Goal: Book appointment/travel/reservation

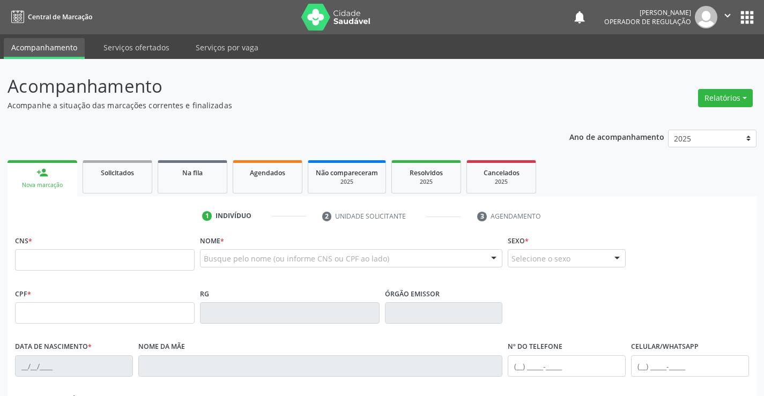
click at [112, 270] on input "text" at bounding box center [105, 259] width 180 height 21
type input "700 0020 5913 5804"
type input "[DATE]"
type input "[PHONE_NUMBER]"
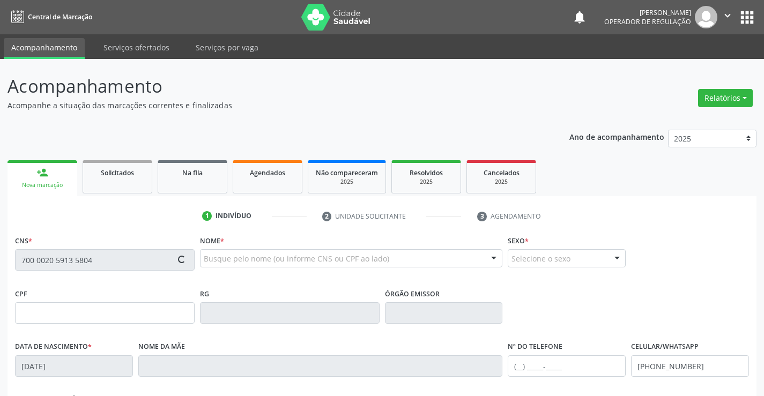
type input "S/N"
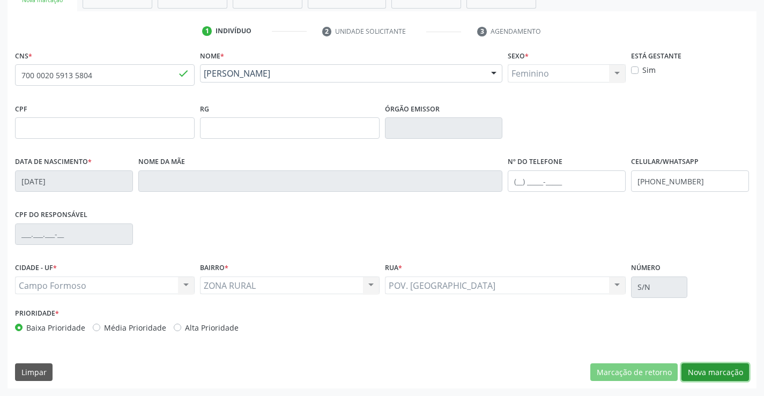
click at [702, 368] on button "Nova marcação" at bounding box center [715, 372] width 68 height 18
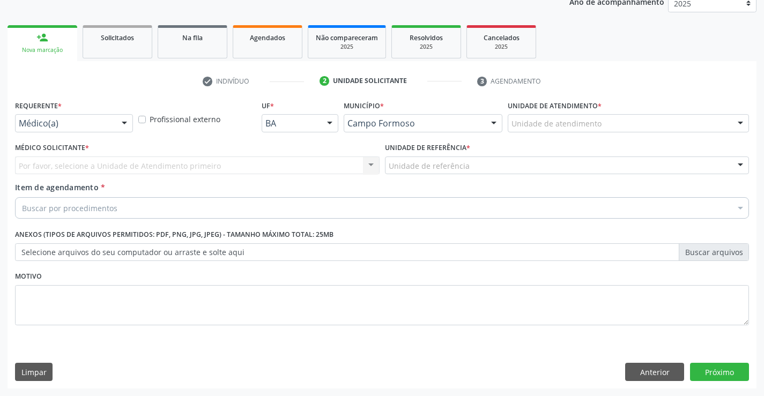
scroll to position [135, 0]
drag, startPoint x: 116, startPoint y: 122, endPoint x: 120, endPoint y: 131, distance: 10.1
click at [116, 122] on div at bounding box center [124, 124] width 16 height 18
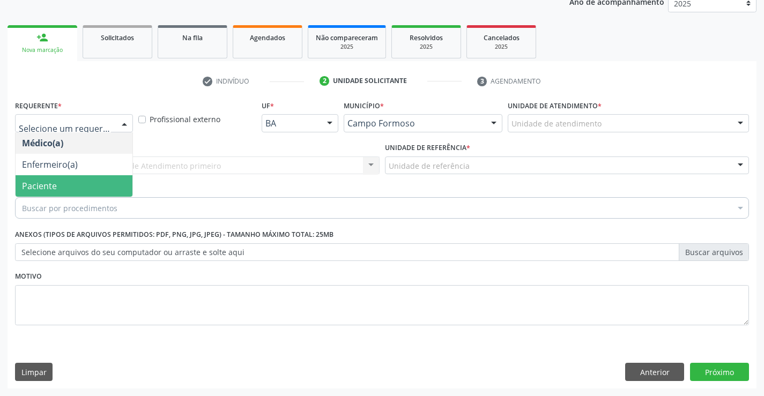
drag, startPoint x: 58, startPoint y: 182, endPoint x: 145, endPoint y: 169, distance: 87.8
click at [61, 182] on span "Paciente" at bounding box center [74, 185] width 117 height 21
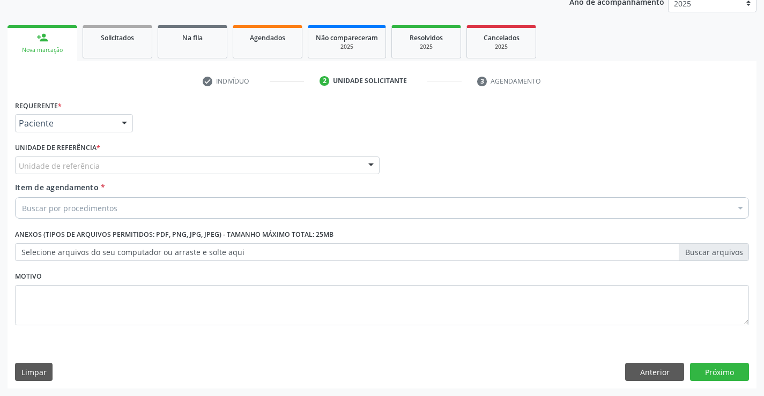
click at [189, 169] on div "Unidade de referência" at bounding box center [197, 166] width 364 height 18
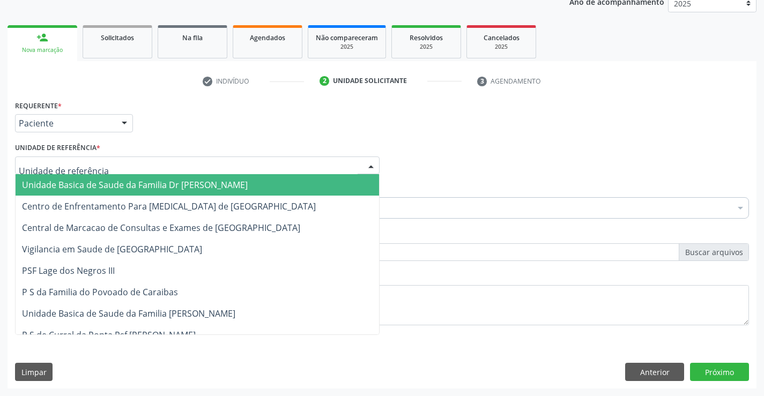
click at [152, 188] on span "Unidade Basica de Saude da Familia Dr [PERSON_NAME]" at bounding box center [135, 185] width 226 height 12
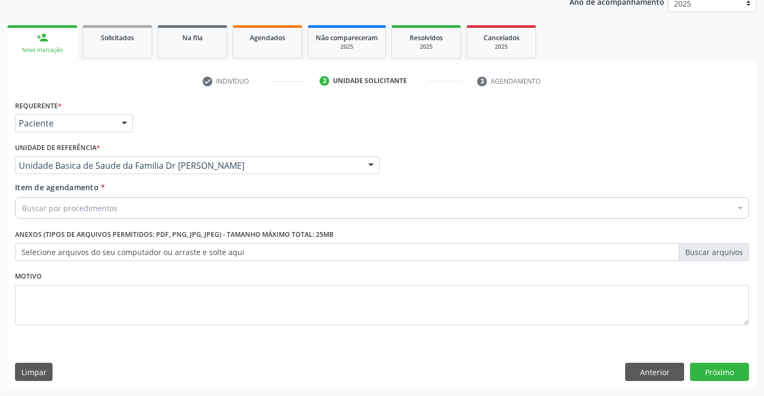
drag, startPoint x: 91, startPoint y: 209, endPoint x: 107, endPoint y: 202, distance: 17.5
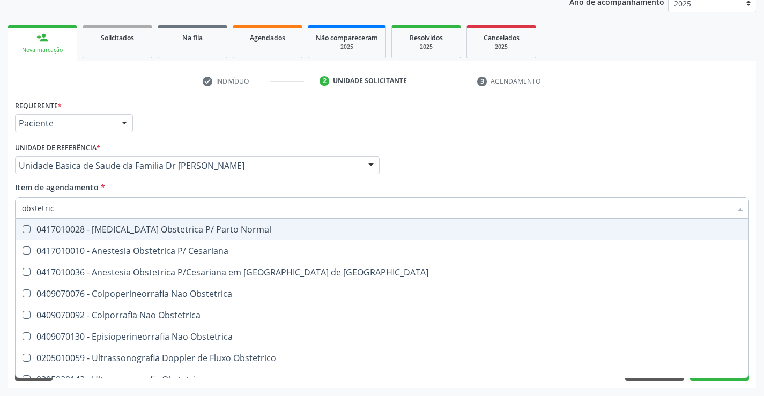
type input "obstetrica"
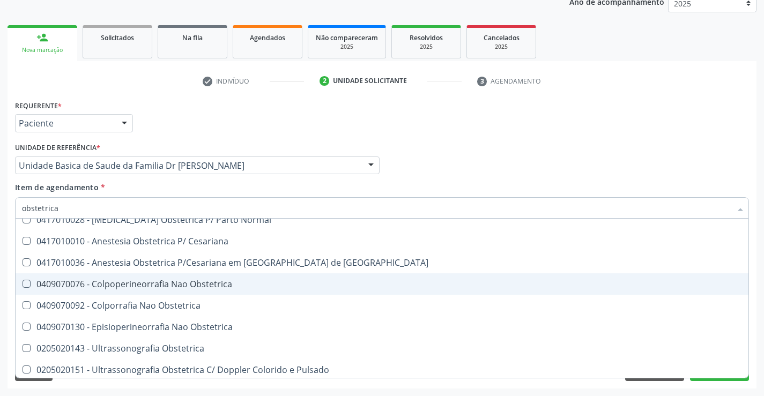
scroll to position [12, 0]
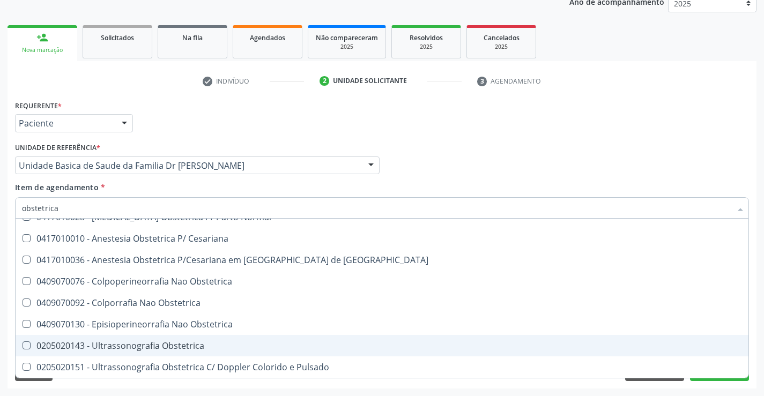
click at [164, 347] on div "0205020143 - Ultrassonografia Obstetrica" at bounding box center [382, 345] width 720 height 9
checkbox Obstetrica "true"
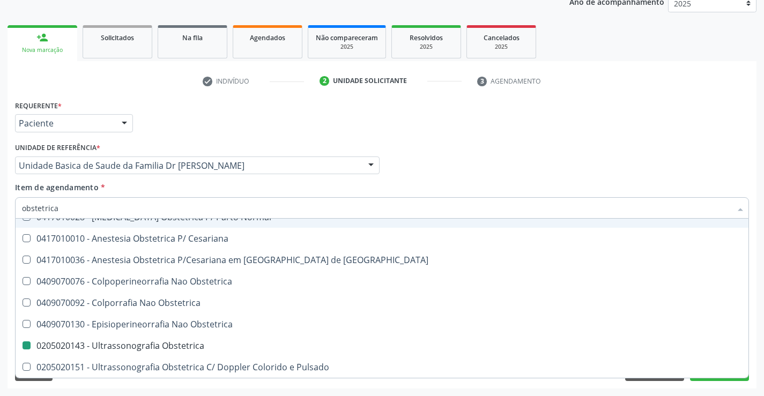
click at [319, 186] on div "Item de agendamento * obstetrica Desfazer seleção 0417010028 - [MEDICAL_DATA] O…" at bounding box center [382, 199] width 734 height 34
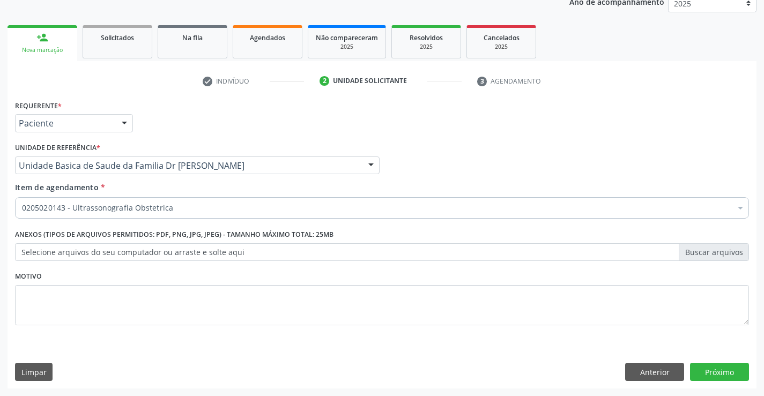
scroll to position [0, 0]
click at [740, 369] on button "Próximo" at bounding box center [719, 372] width 59 height 18
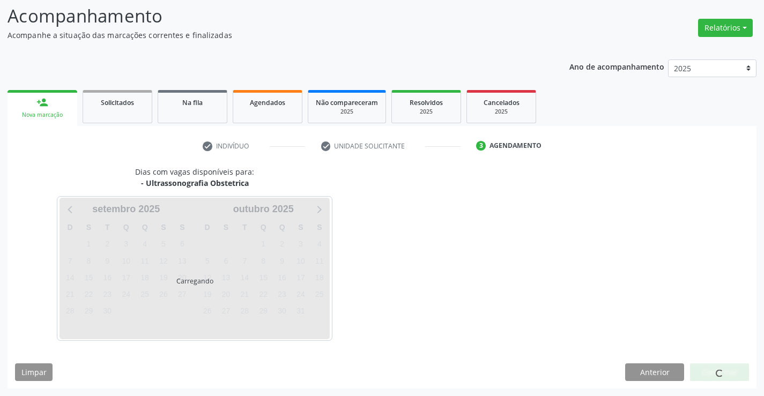
scroll to position [70, 0]
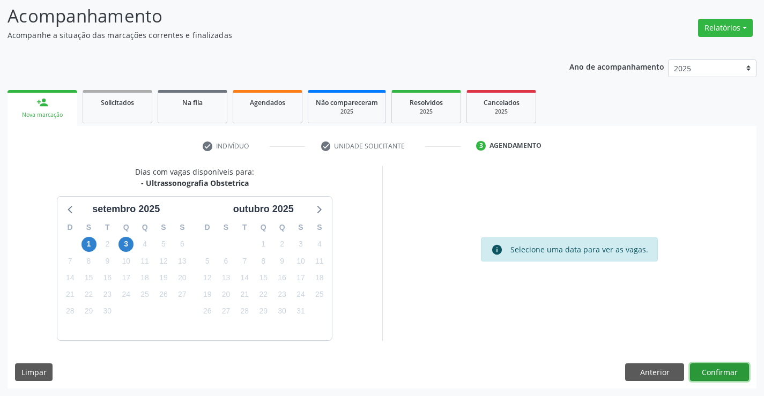
click at [714, 373] on button "Confirmar" at bounding box center [719, 372] width 59 height 18
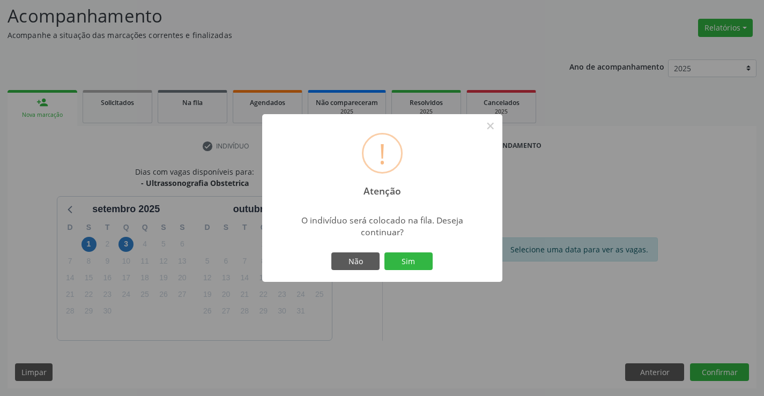
drag, startPoint x: 395, startPoint y: 255, endPoint x: 426, endPoint y: 258, distance: 31.3
click at [396, 256] on button "Sim" at bounding box center [408, 261] width 48 height 18
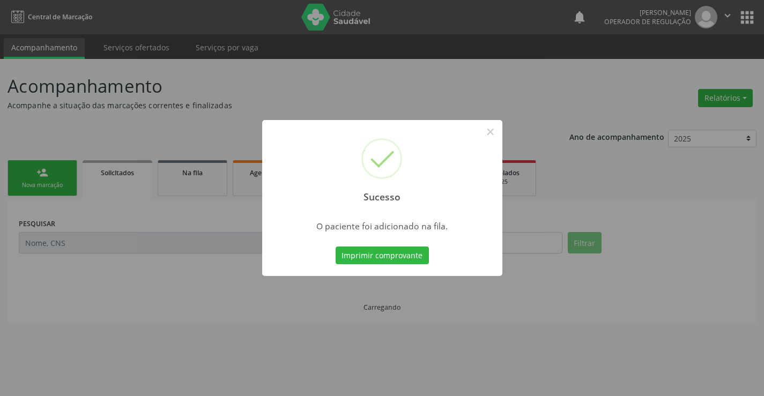
scroll to position [0, 0]
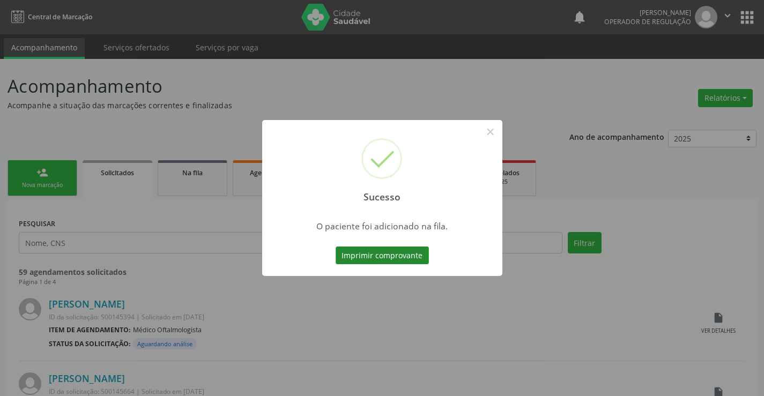
click at [398, 252] on button "Imprimir comprovante" at bounding box center [382, 256] width 93 height 18
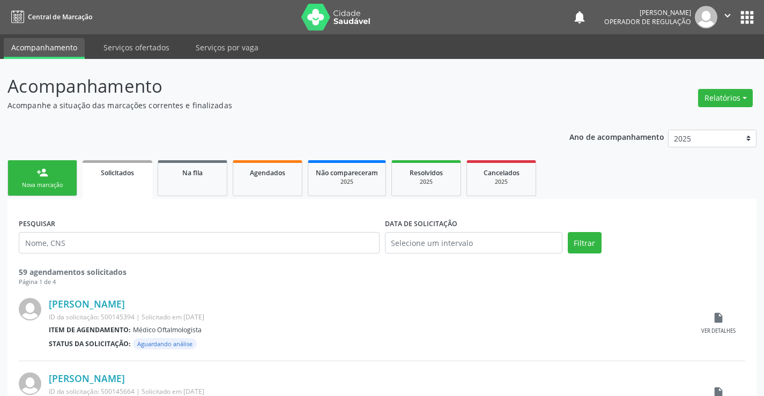
click at [55, 177] on link "person_add Nova marcação" at bounding box center [43, 178] width 70 height 36
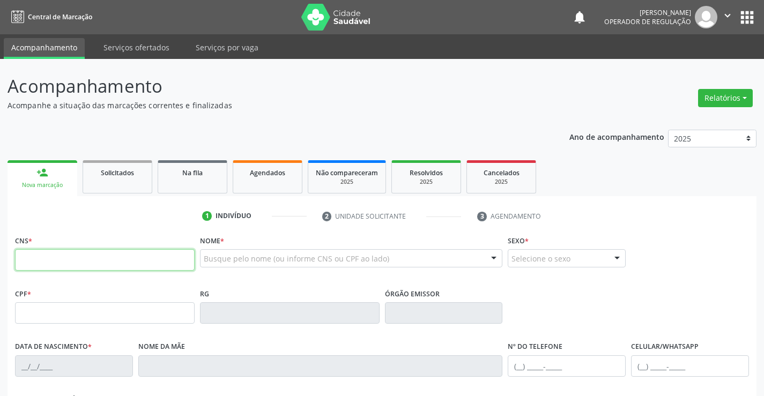
drag, startPoint x: 55, startPoint y: 265, endPoint x: 73, endPoint y: 257, distance: 19.4
click at [55, 265] on input "text" at bounding box center [105, 259] width 180 height 21
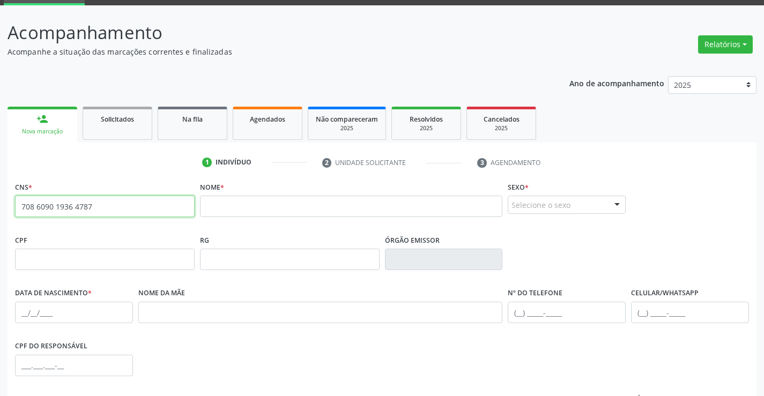
click at [98, 205] on input "708 6090 1936 4787" at bounding box center [105, 206] width 180 height 21
type input "7"
type input "708 6090 1936 4787"
click at [247, 190] on div "Nome *" at bounding box center [351, 198] width 303 height 38
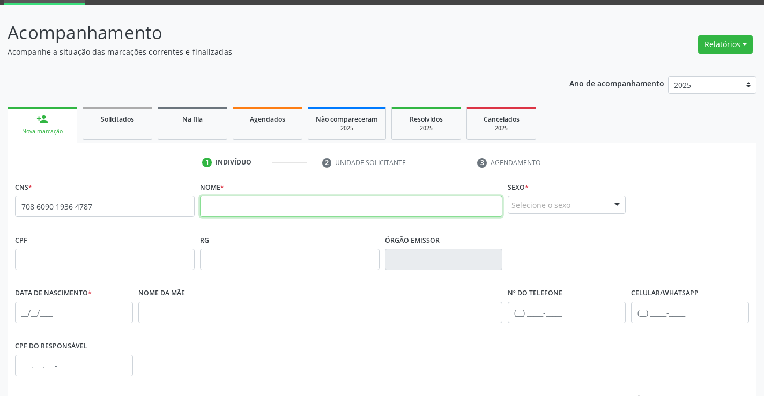
click at [248, 199] on input "text" at bounding box center [351, 206] width 303 height 21
type input "JACILENE DE [DEMOGRAPHIC_DATA]"
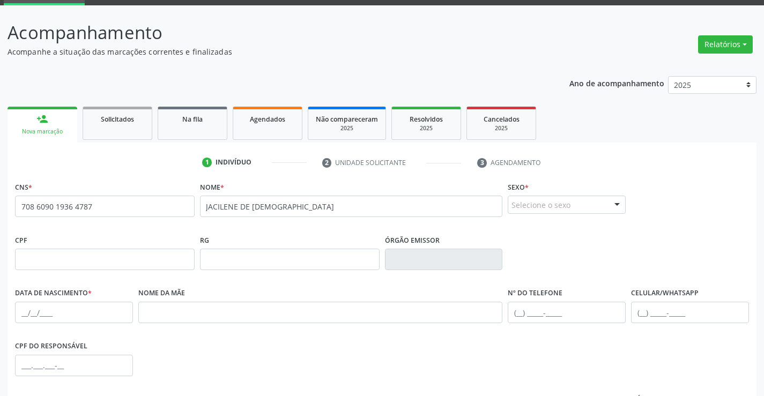
click at [610, 192] on div "Sexo * Selecione o sexo Masculino Feminino Nenhum resultado encontrado para: " …" at bounding box center [567, 196] width 118 height 34
click at [613, 202] on div at bounding box center [617, 205] width 16 height 18
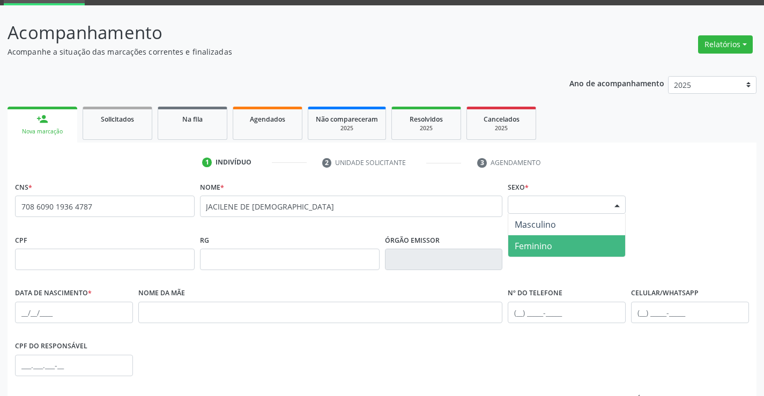
click at [516, 244] on span "Feminino" at bounding box center [534, 246] width 38 height 12
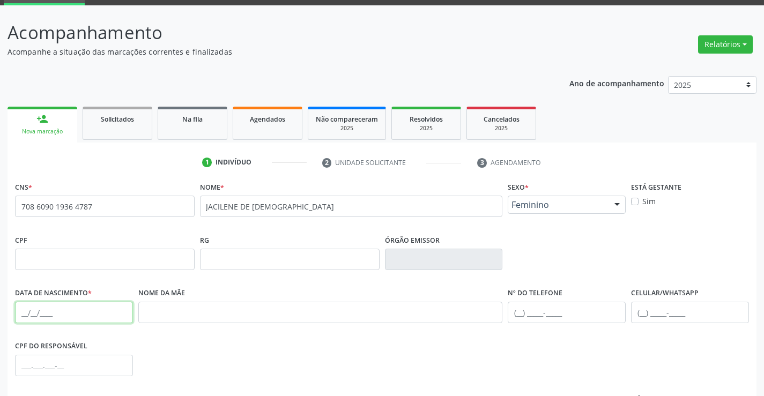
click at [45, 319] on input "text" at bounding box center [74, 312] width 118 height 21
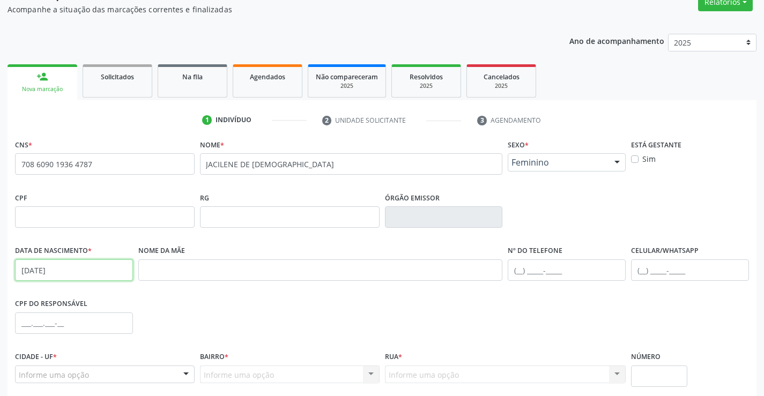
scroll to position [185, 0]
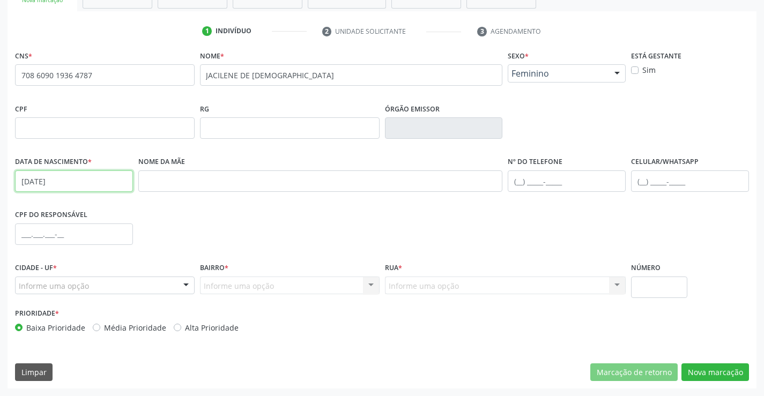
type input "[DATE]"
click at [555, 174] on input "text" at bounding box center [567, 180] width 118 height 21
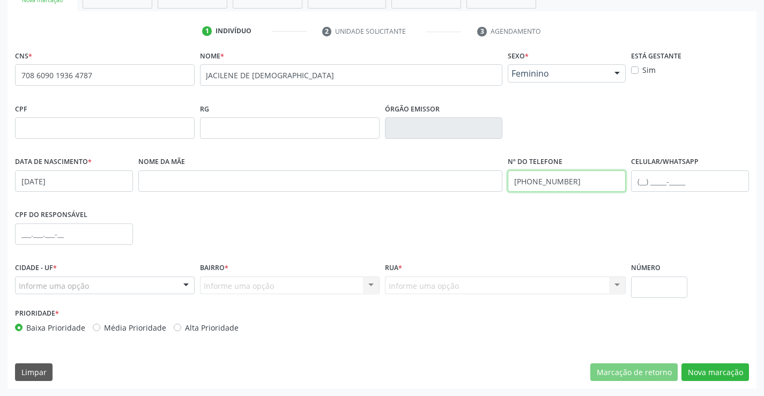
type input "[PHONE_NUMBER]"
click at [183, 282] on div at bounding box center [186, 286] width 16 height 18
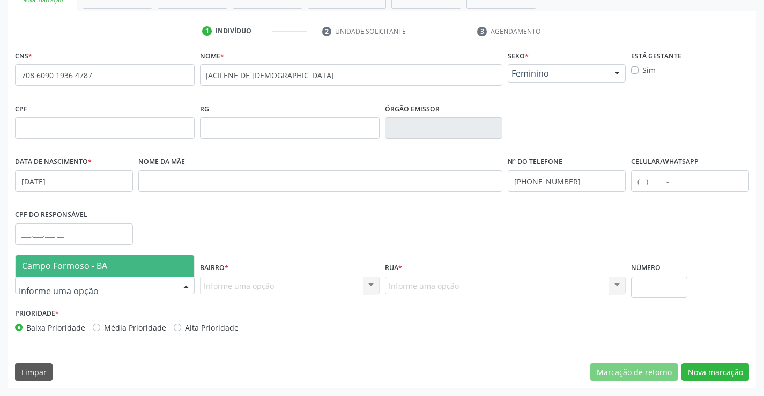
click at [56, 269] on span "Campo Formoso - BA" at bounding box center [64, 266] width 85 height 12
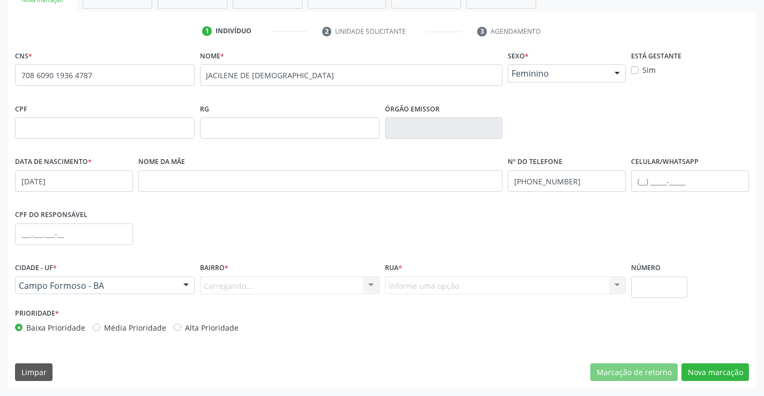
click at [366, 286] on div "Carregando... Nenhum resultado encontrado para: " " Nenhuma opção encontrada. D…" at bounding box center [290, 286] width 180 height 18
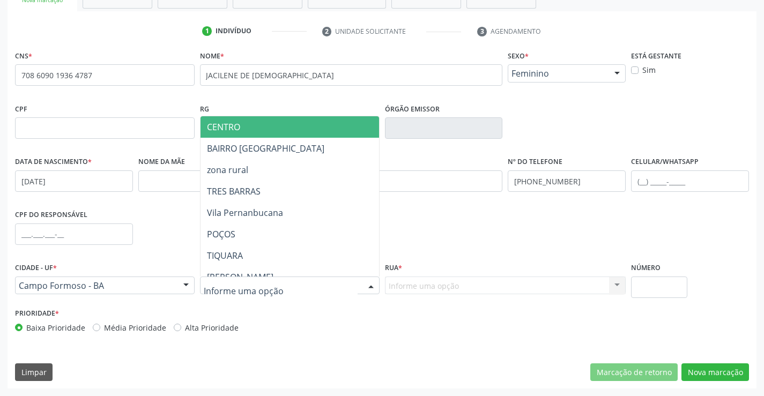
click at [366, 284] on div at bounding box center [371, 286] width 16 height 18
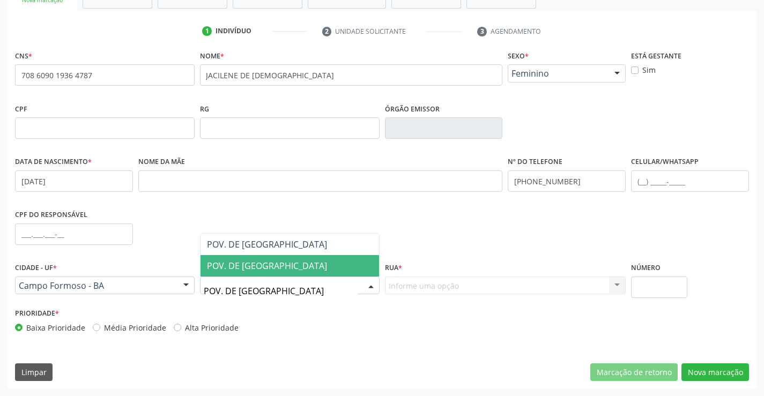
type input "POV. DE [GEOGRAPHIC_DATA]"
click at [284, 263] on span "POV. DE [GEOGRAPHIC_DATA]" at bounding box center [267, 266] width 120 height 12
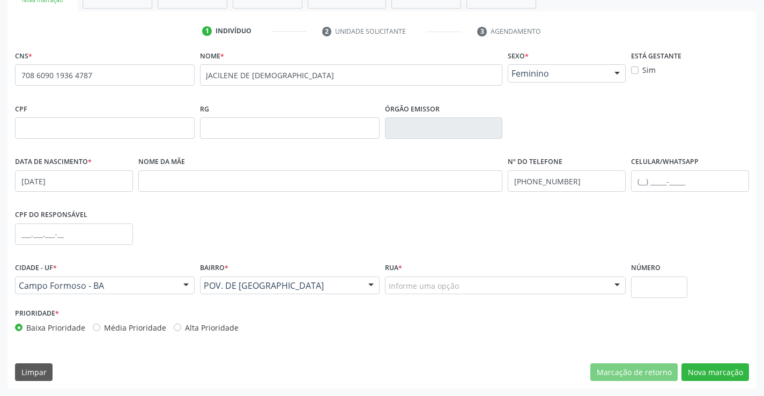
click at [611, 282] on div at bounding box center [617, 286] width 16 height 18
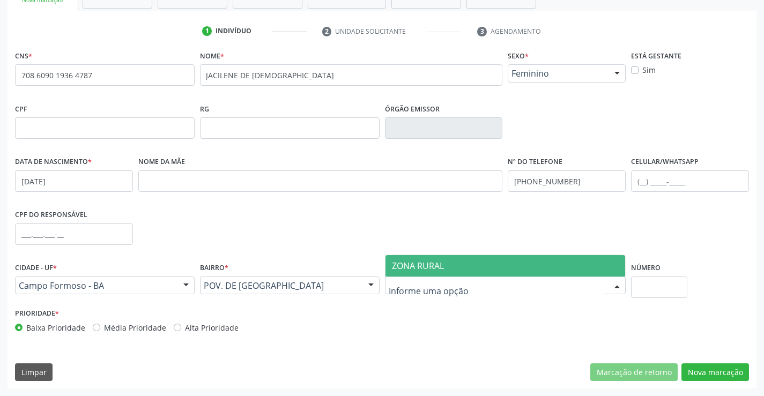
drag, startPoint x: 423, startPoint y: 262, endPoint x: 547, endPoint y: 261, distance: 123.8
click at [428, 261] on span "ZONA RURAL" at bounding box center [418, 266] width 52 height 12
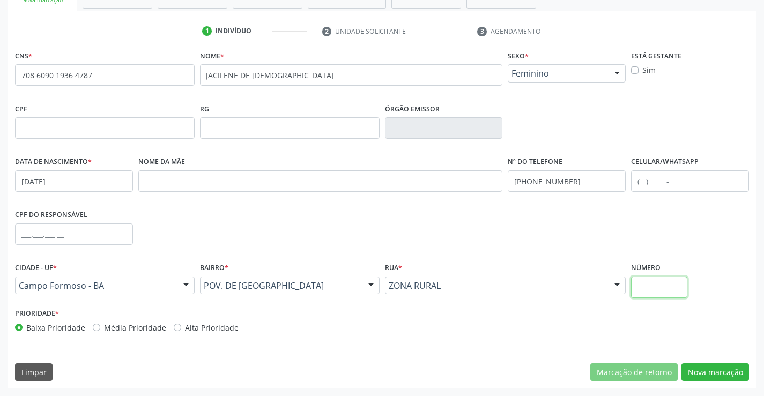
click at [667, 287] on input "text" at bounding box center [659, 287] width 56 height 21
type input "SN"
click at [712, 370] on button "Nova marcação" at bounding box center [715, 372] width 68 height 18
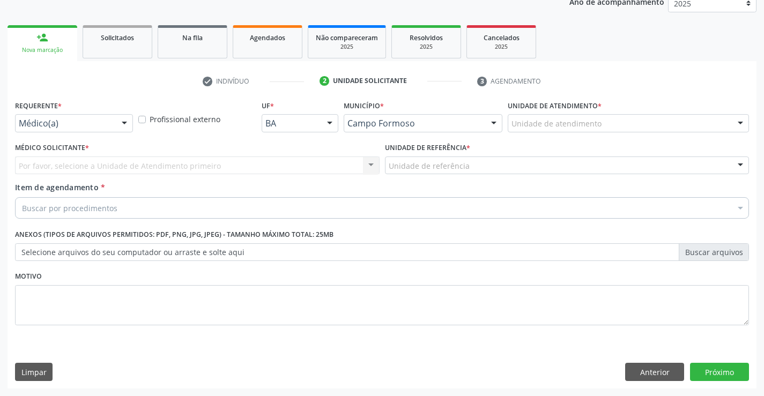
scroll to position [135, 0]
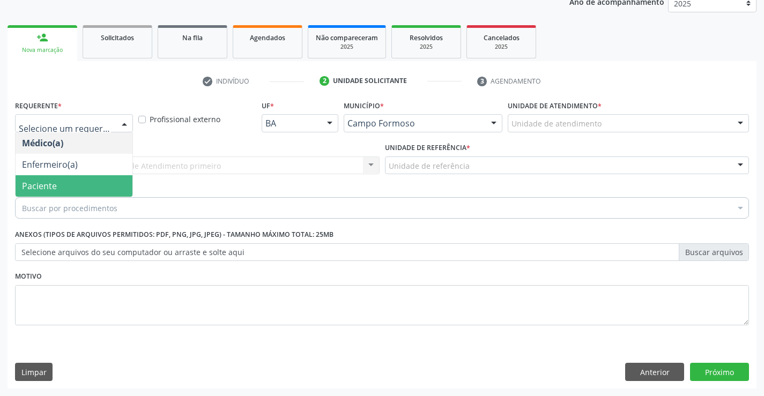
drag, startPoint x: 47, startPoint y: 180, endPoint x: 126, endPoint y: 164, distance: 80.8
click at [50, 179] on span "Paciente" at bounding box center [74, 185] width 117 height 21
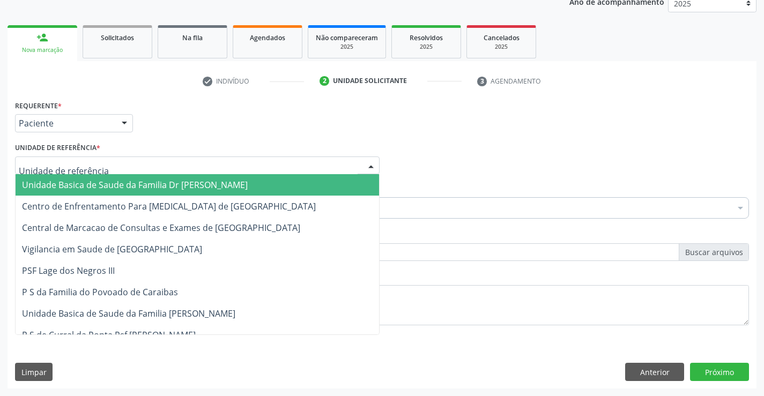
click at [168, 162] on div at bounding box center [197, 166] width 364 height 18
click at [117, 182] on span "Unidade Basica de Saude da Familia Dr [PERSON_NAME]" at bounding box center [135, 185] width 226 height 12
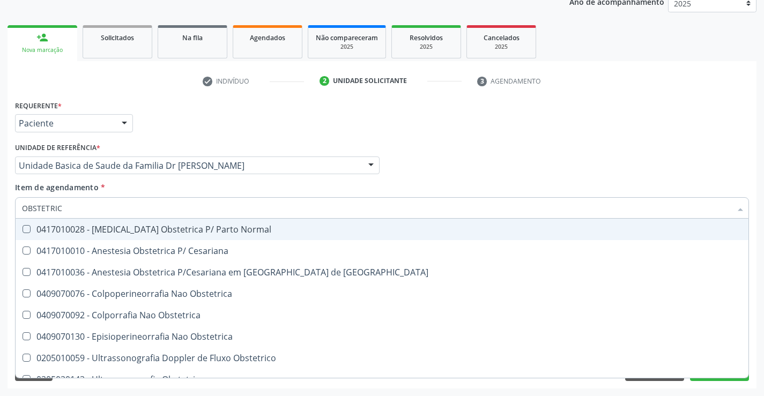
type input "OBSTETRICA"
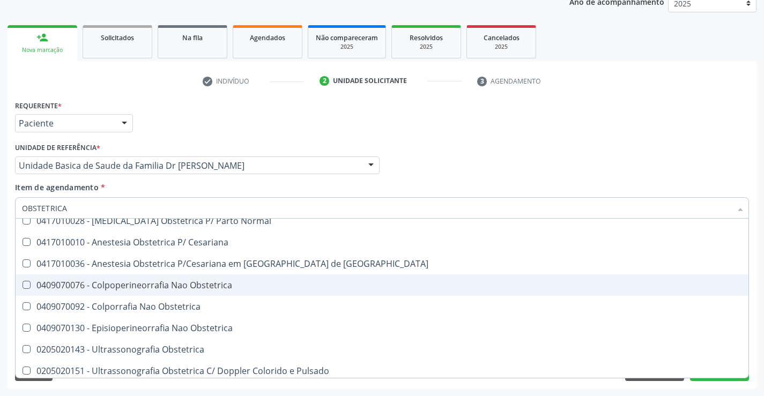
scroll to position [12, 0]
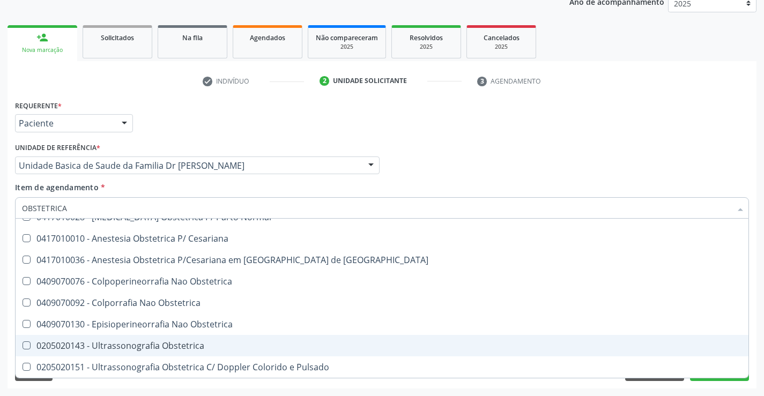
click at [116, 346] on div "0205020143 - Ultrassonografia Obstetrica" at bounding box center [382, 345] width 720 height 9
checkbox Obstetrica "true"
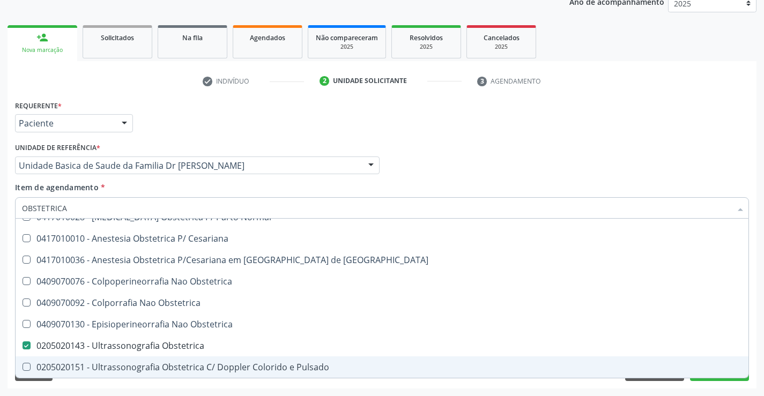
click at [677, 385] on div "Requerente * Paciente Médico(a) Enfermeiro(a) Paciente Nenhum resultado encontr…" at bounding box center [382, 243] width 749 height 291
checkbox Cesariana "true"
checkbox Obstetrica "false"
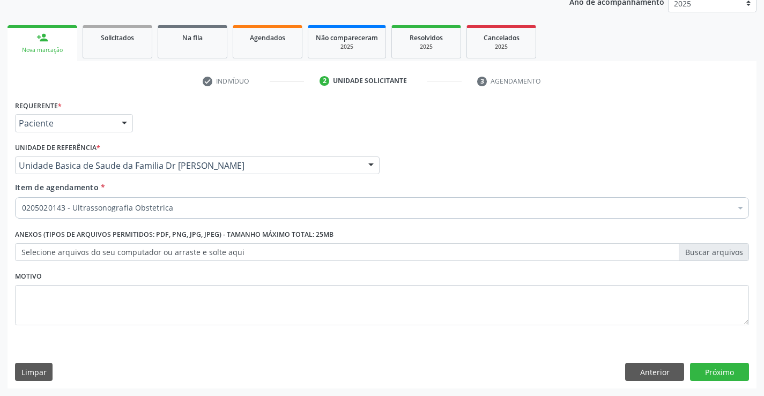
scroll to position [0, 0]
click at [730, 367] on button "Próximo" at bounding box center [719, 372] width 59 height 18
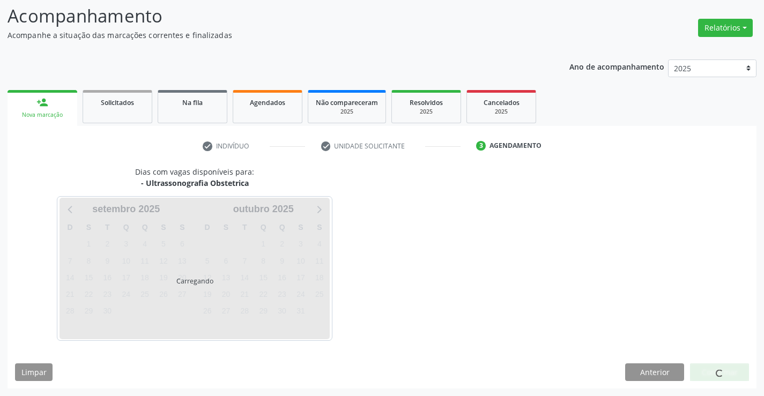
scroll to position [70, 0]
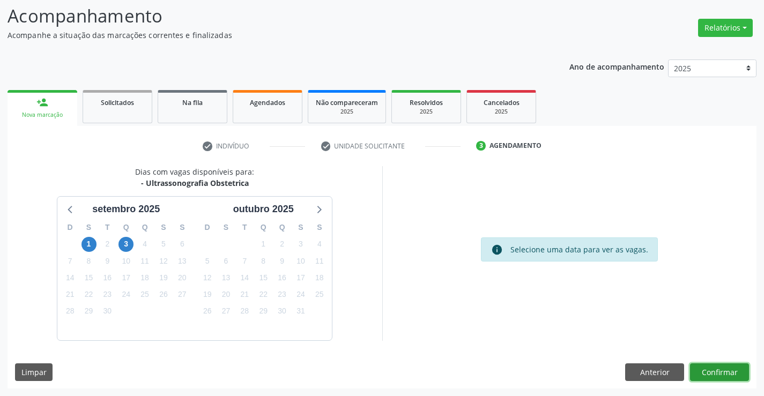
click at [712, 369] on button "Confirmar" at bounding box center [719, 372] width 59 height 18
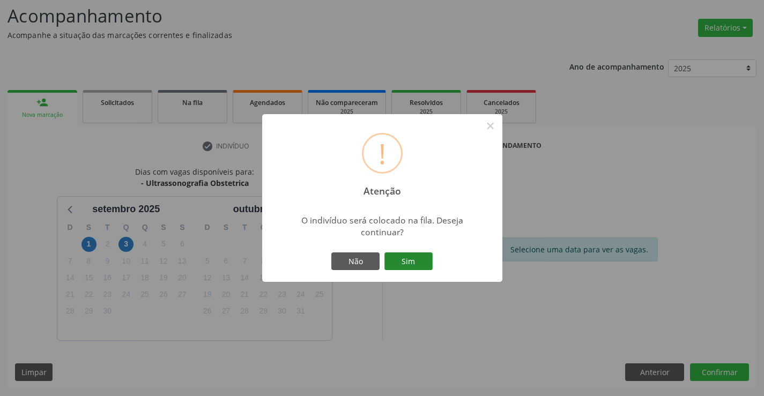
click at [418, 266] on button "Sim" at bounding box center [408, 261] width 48 height 18
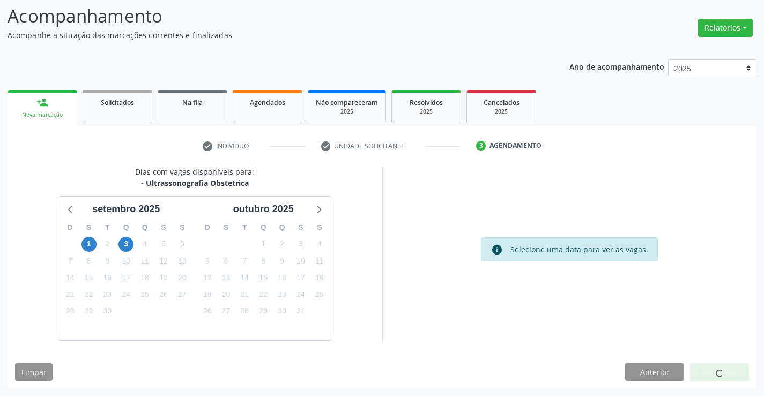
scroll to position [0, 0]
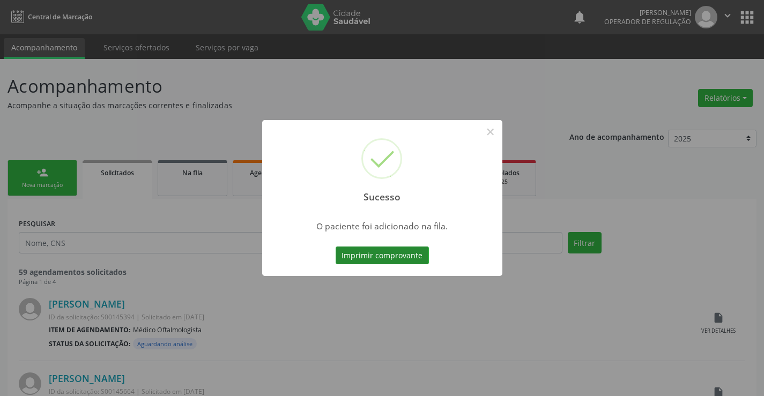
click at [384, 252] on button "Imprimir comprovante" at bounding box center [382, 256] width 93 height 18
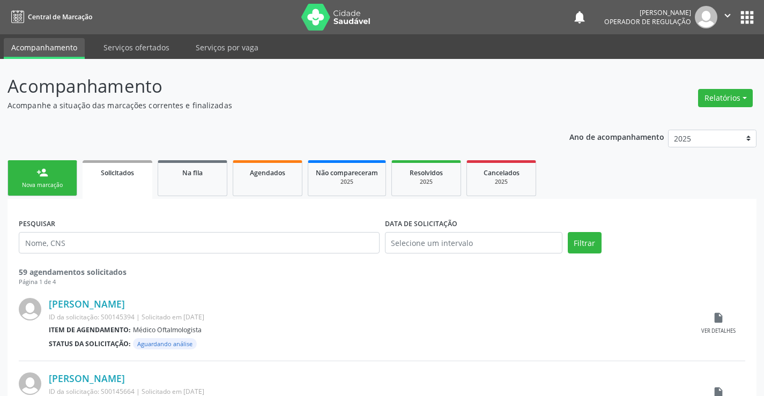
click at [43, 177] on div "person_add" at bounding box center [42, 173] width 12 height 12
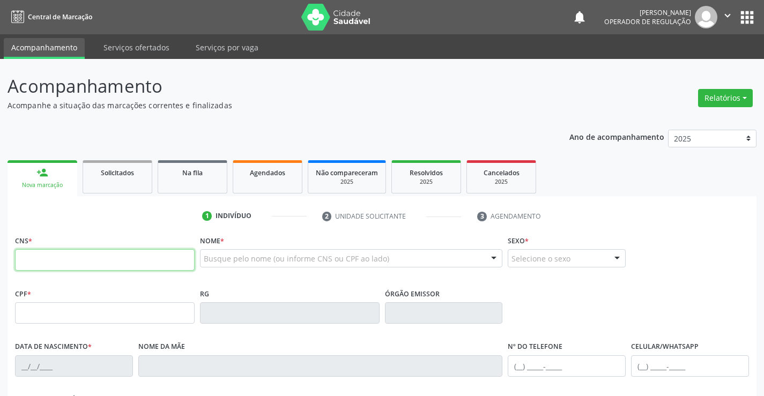
click at [87, 259] on input "text" at bounding box center [105, 259] width 180 height 21
click at [103, 263] on input "708 2028 2833 940" at bounding box center [105, 259] width 180 height 21
click at [103, 261] on input "708 2028 2833 940" at bounding box center [105, 259] width 180 height 21
click at [103, 260] on input "708 2028 2833 940" at bounding box center [105, 259] width 180 height 21
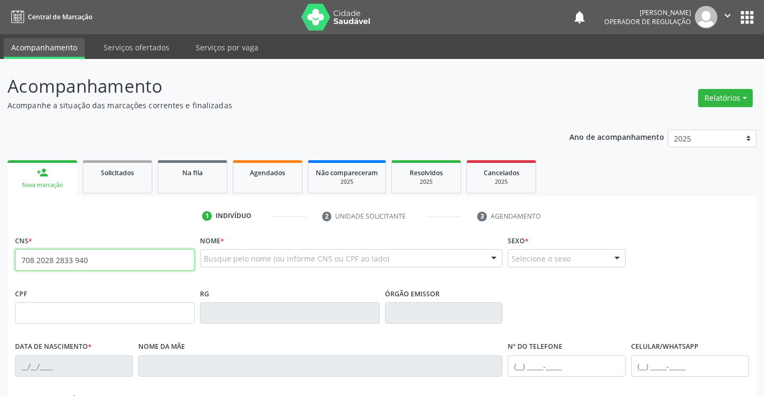
click at [103, 260] on input "708 2028 2833 940" at bounding box center [105, 259] width 180 height 21
type input "708 2026 8283 3940"
type input "531815092"
type input "[DATE]"
type input "[PHONE_NUMBER]"
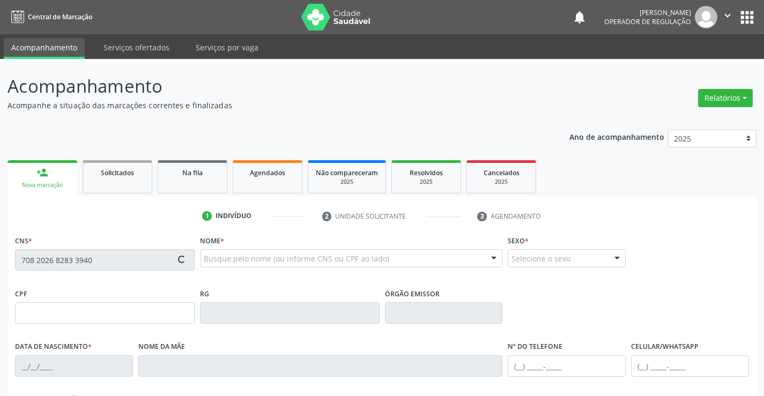
type input "[PHONE_NUMBER]"
type input "372.403.745-72"
type input "S/N"
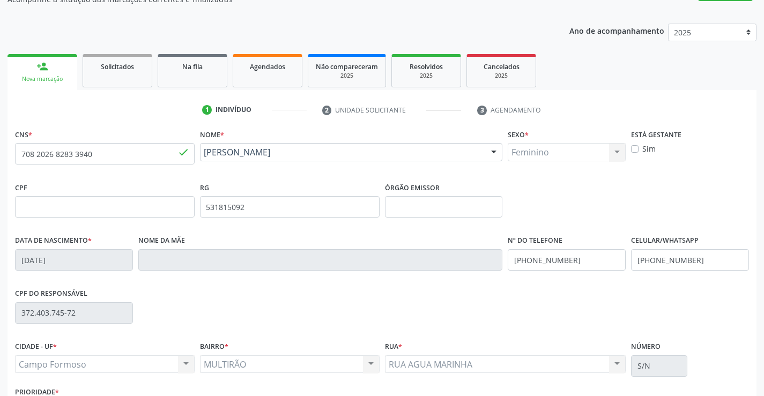
scroll to position [185, 0]
